Goal: Transaction & Acquisition: Purchase product/service

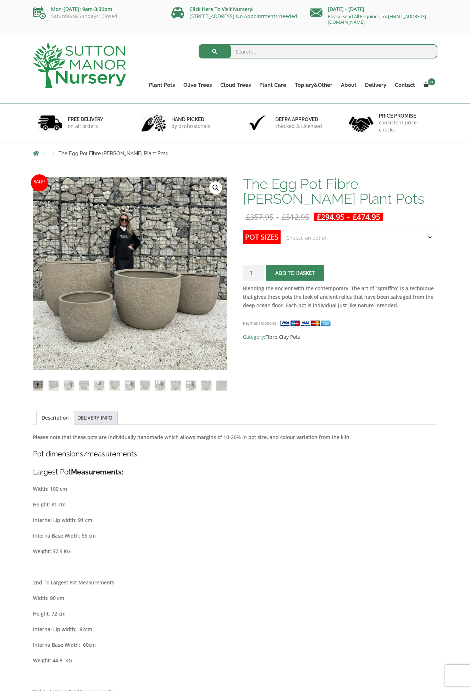
click at [313, 237] on select "Choose an option Click here to buy the 5th To Largest Pot In The Picture Click …" at bounding box center [358, 238] width 156 height 18
click at [301, 240] on select "Choose an option Click here to buy the 5th To Largest Pot In The Picture Click …" at bounding box center [358, 238] width 156 height 18
click at [295, 383] on div "Sale! 🔍 The Egg Pot Fibre [PERSON_NAME] Plant Pots £ 357.95 - £ 512.95 £ 294.95…" at bounding box center [235, 686] width 404 height 1018
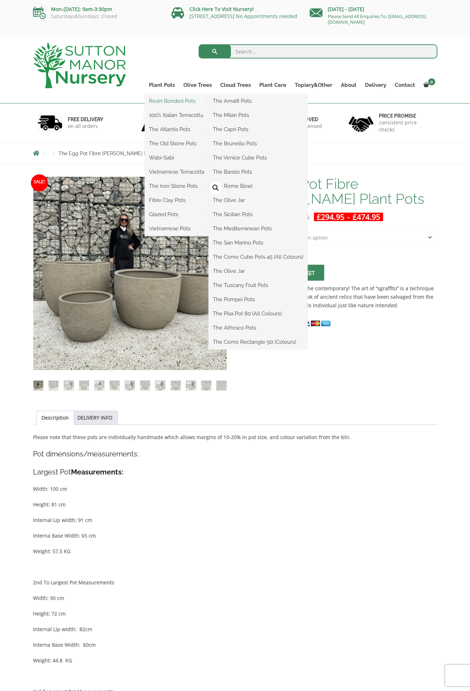
click at [169, 100] on link "Resin Bonded Pots" at bounding box center [177, 101] width 64 height 11
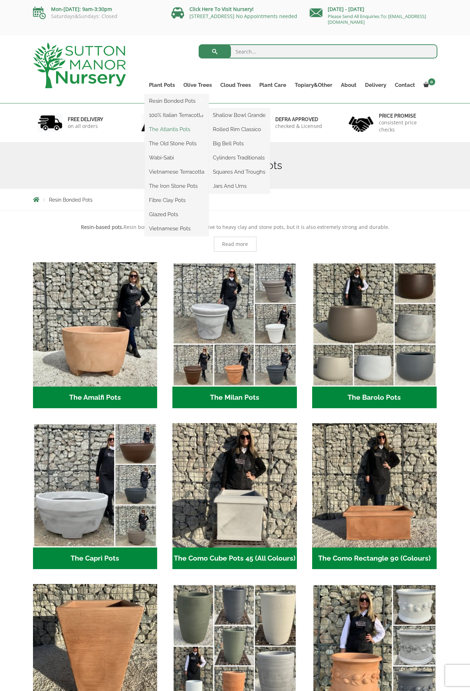
click at [171, 128] on link "The Atlantis Pots" at bounding box center [177, 129] width 64 height 11
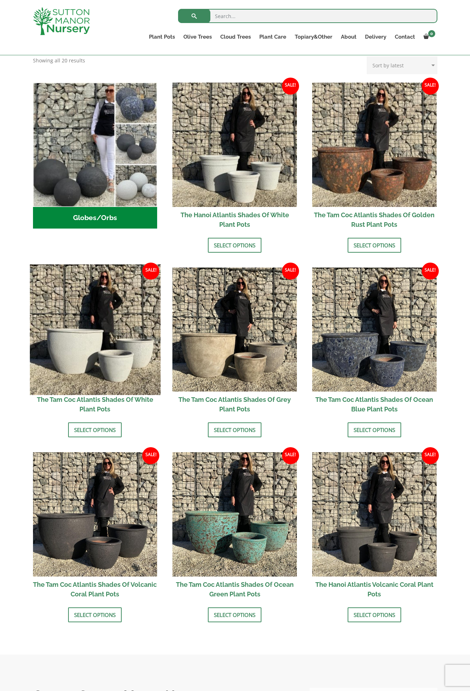
scroll to position [213, 0]
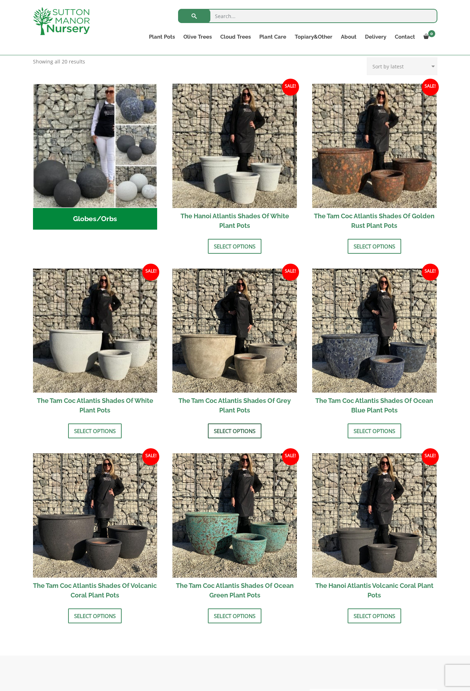
click at [229, 429] on link "Select options" at bounding box center [235, 431] width 54 height 15
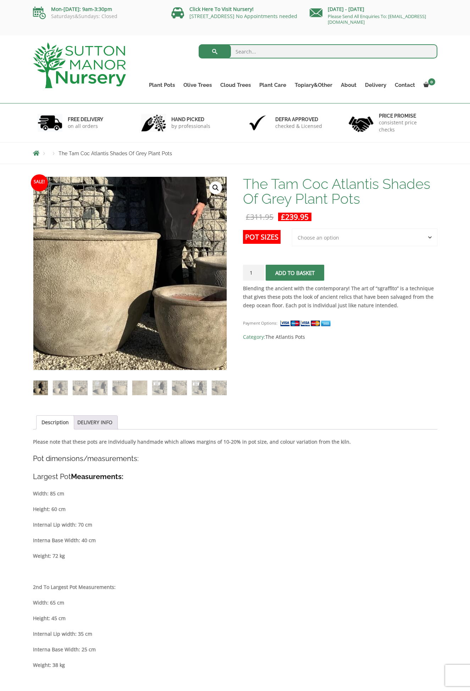
click at [101, 318] on img at bounding box center [155, 220] width 355 height 355
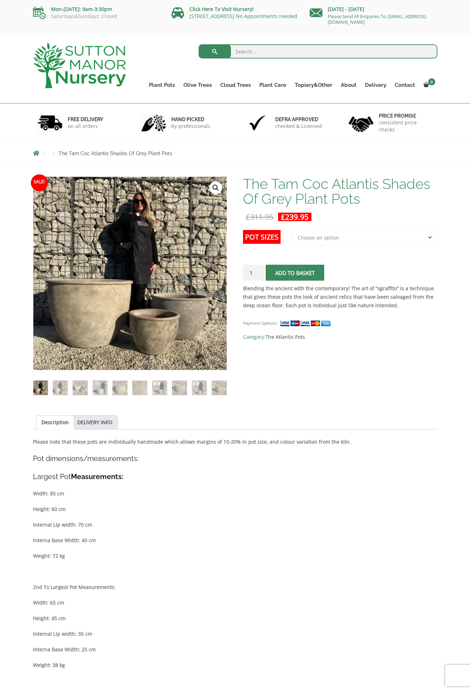
click at [330, 244] on select "Choose an option 3rd to Largest Pot In The Picture" at bounding box center [364, 238] width 145 height 18
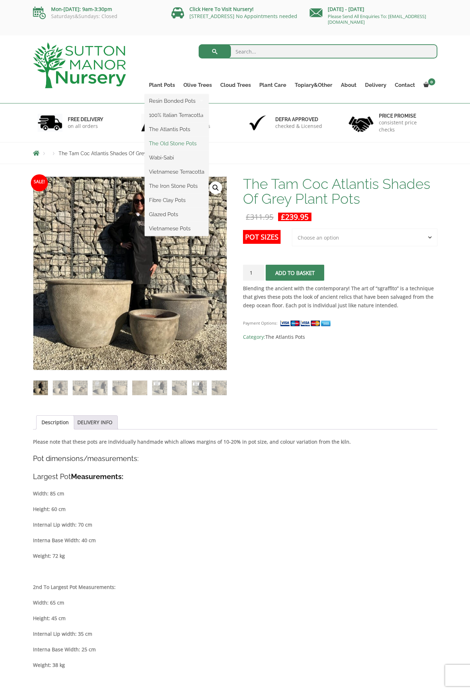
click at [169, 145] on link "The Old Stone Pots" at bounding box center [177, 143] width 64 height 11
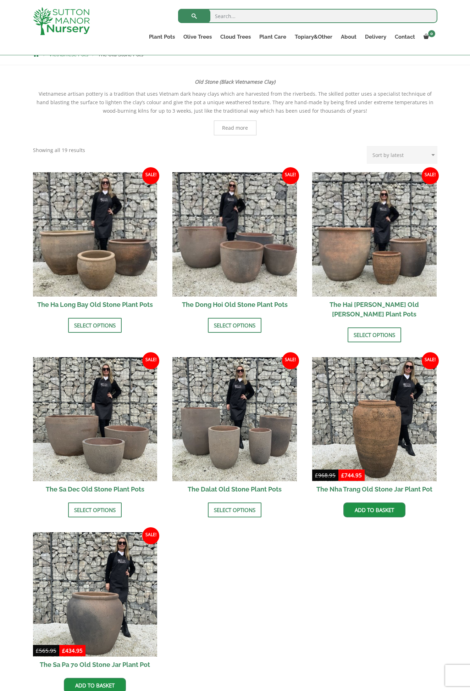
scroll to position [35, 0]
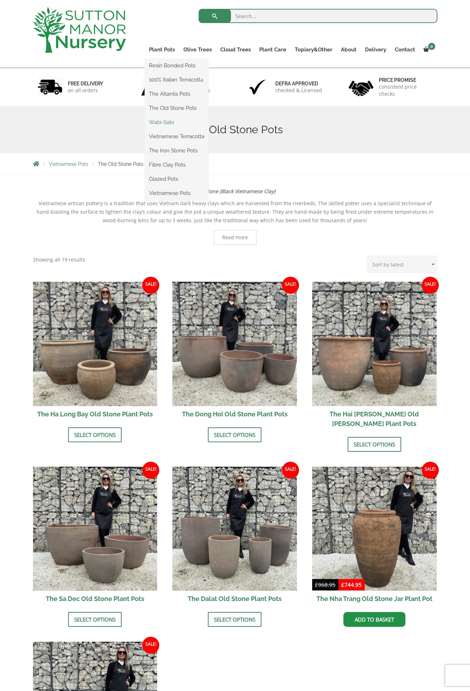
click at [159, 124] on link "Wabi-Sabi" at bounding box center [177, 122] width 64 height 11
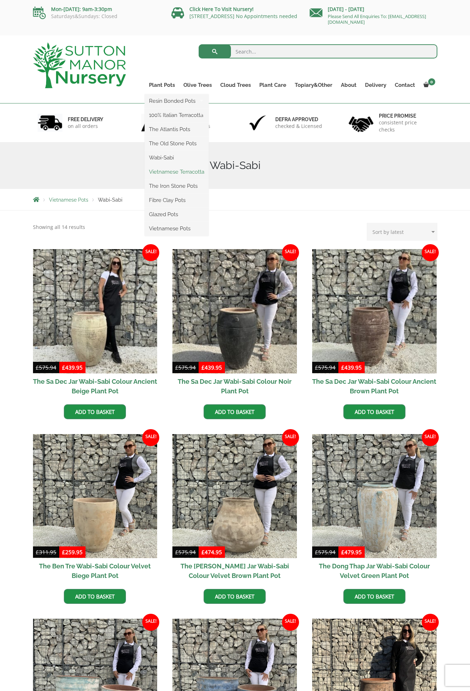
click at [163, 173] on link "Vietnamese Terracotta" at bounding box center [177, 172] width 64 height 11
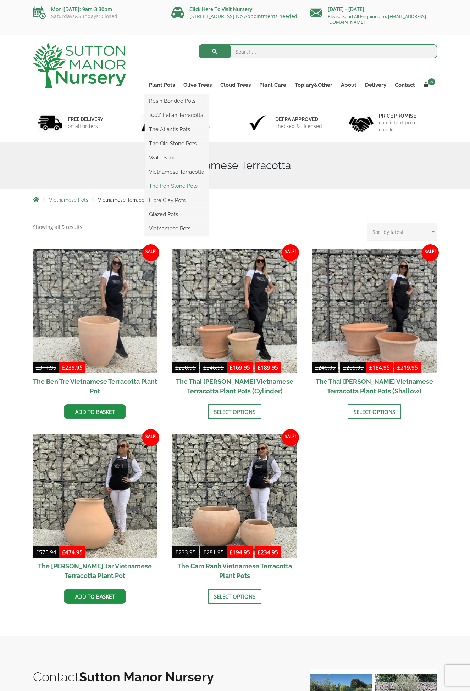
click at [158, 186] on link "The Iron Stone Pots" at bounding box center [177, 186] width 64 height 11
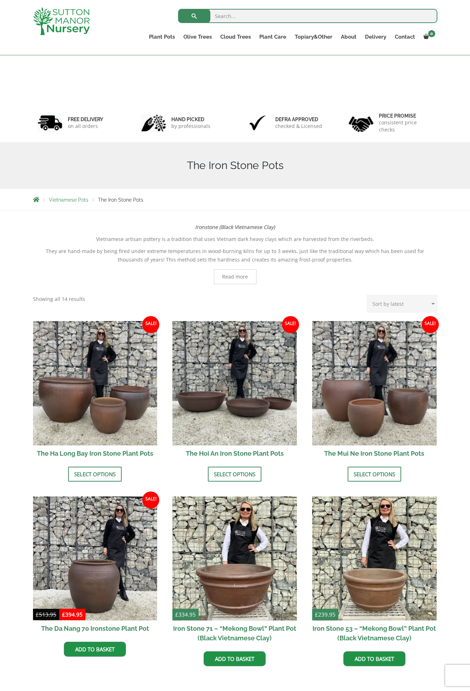
scroll to position [71, 0]
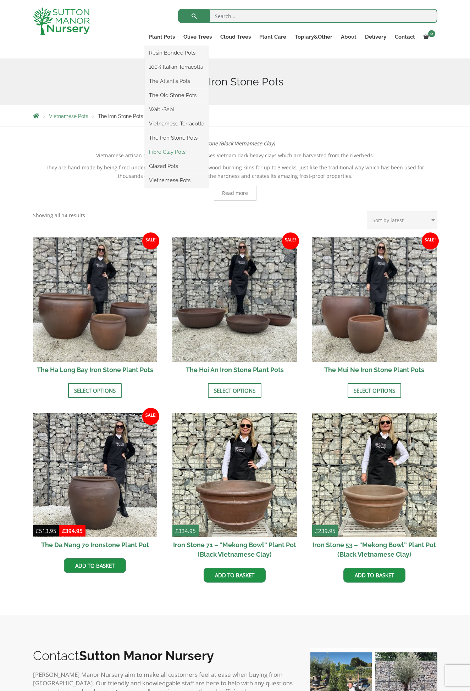
click at [161, 151] on link "Fibre Clay Pots" at bounding box center [177, 152] width 64 height 11
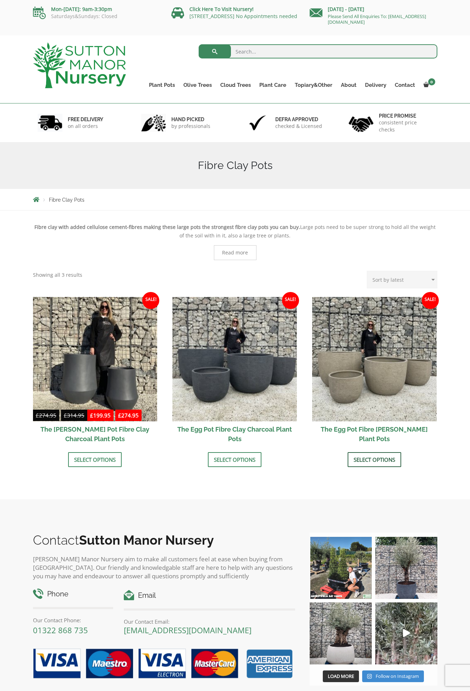
click at [355, 459] on link "Select options" at bounding box center [374, 459] width 54 height 15
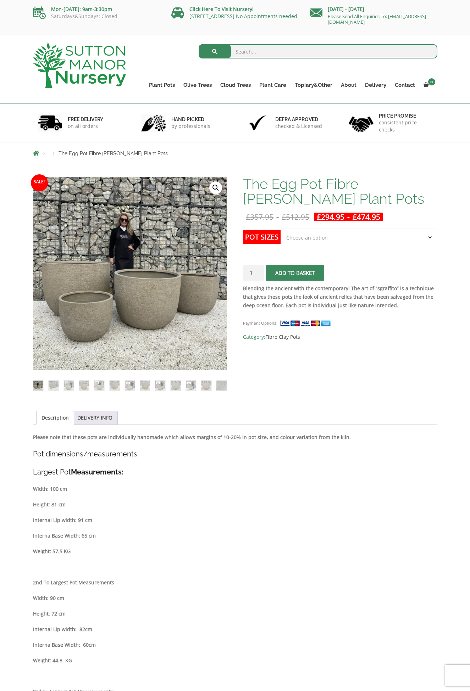
click at [301, 234] on select "Choose an option Click here to buy the 5th To Largest Pot In The Picture Click …" at bounding box center [358, 238] width 156 height 18
select select "Click here to buy the 2nd To Largest Pot In The Picture"
click at [280, 229] on select "Choose an option Click here to buy the 5th To Largest Pot In The Picture Click …" at bounding box center [358, 238] width 156 height 18
